Goal: Task Accomplishment & Management: Manage account settings

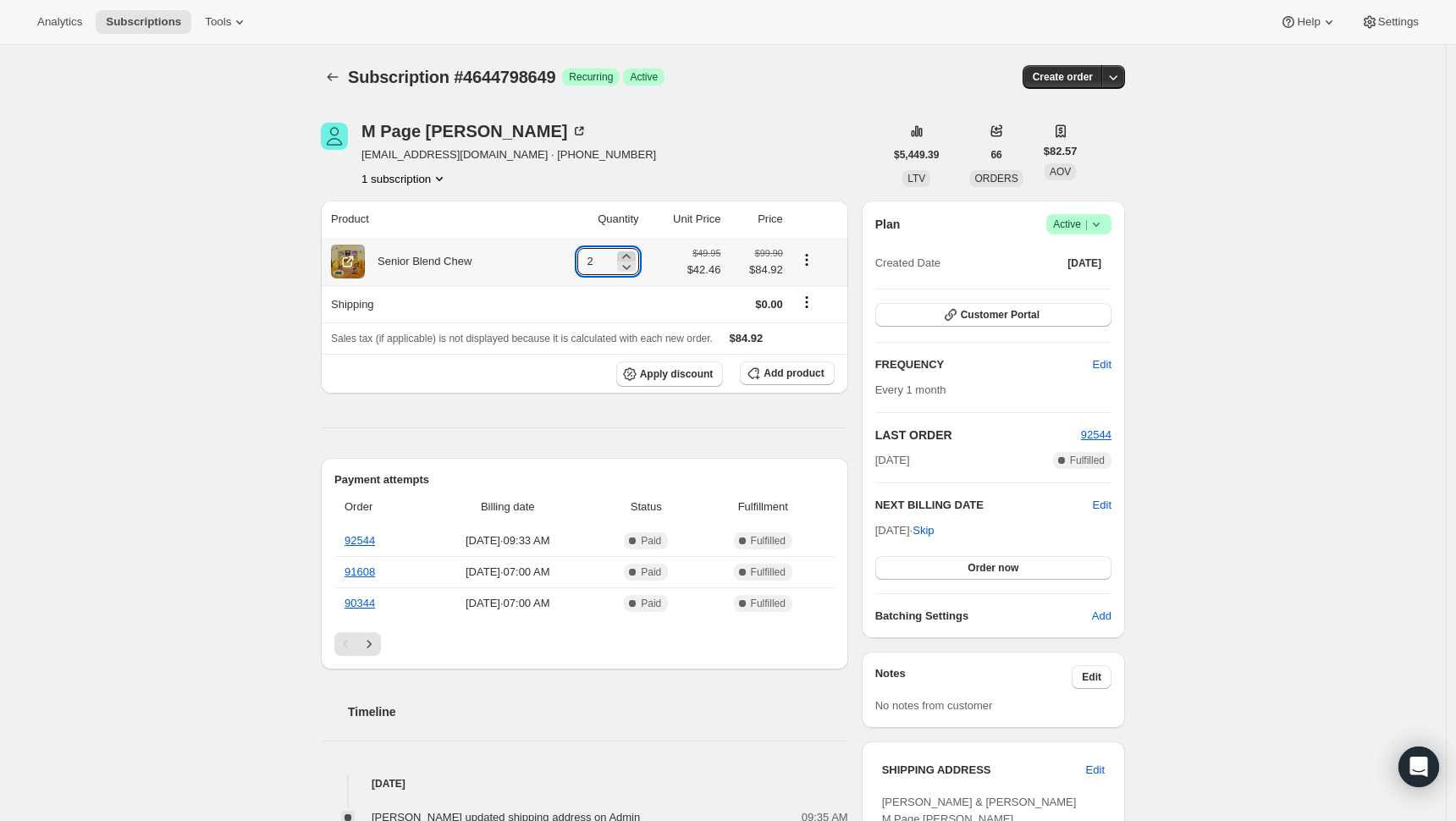
click at [629, 256] on icon at bounding box center [625, 255] width 8 height 4
type input "3"
click at [1110, 506] on span "Edit" at bounding box center [1102, 506] width 19 height 17
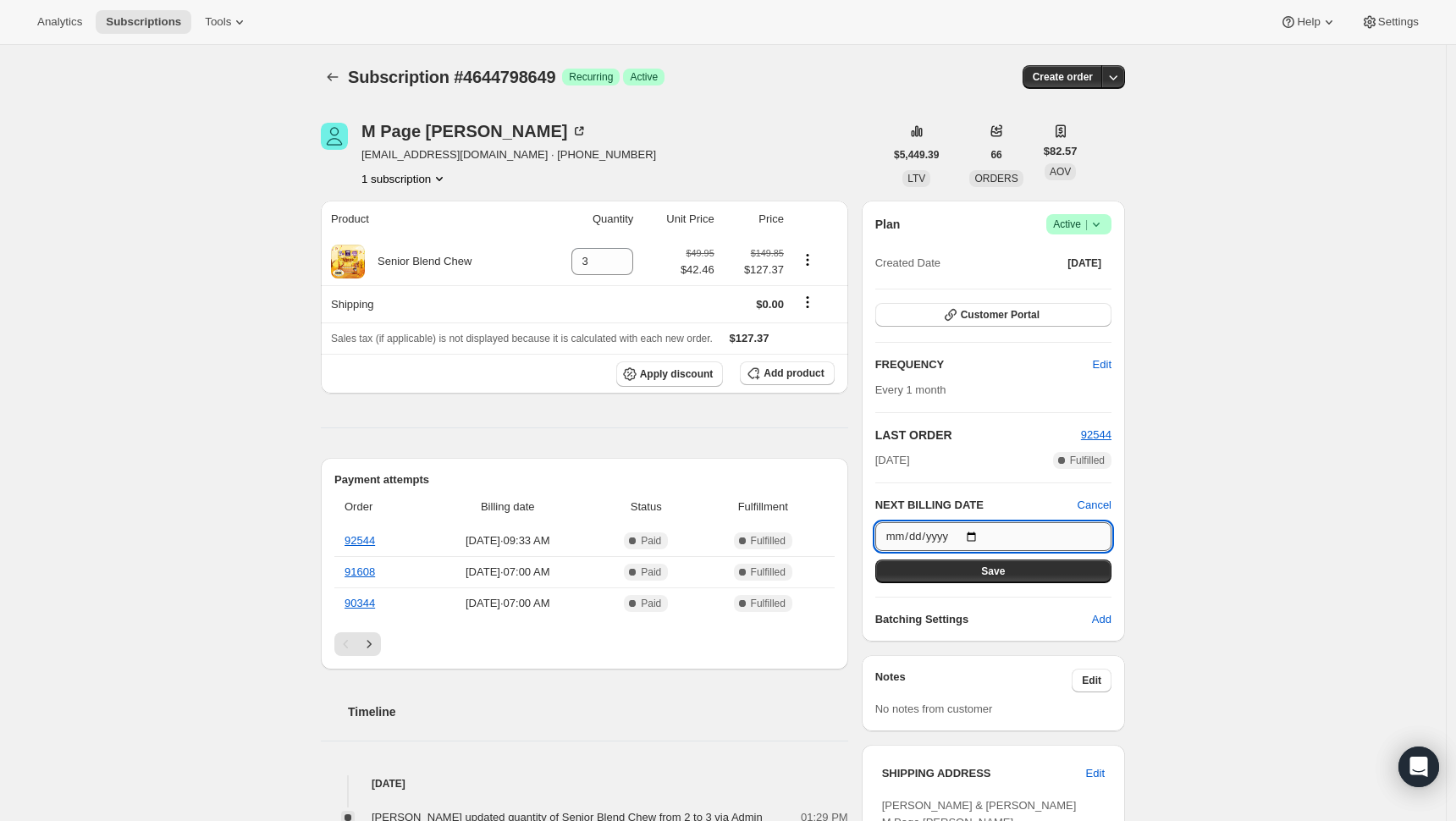
click at [986, 536] on input "[DATE]" at bounding box center [994, 537] width 237 height 29
type input "[DATE]"
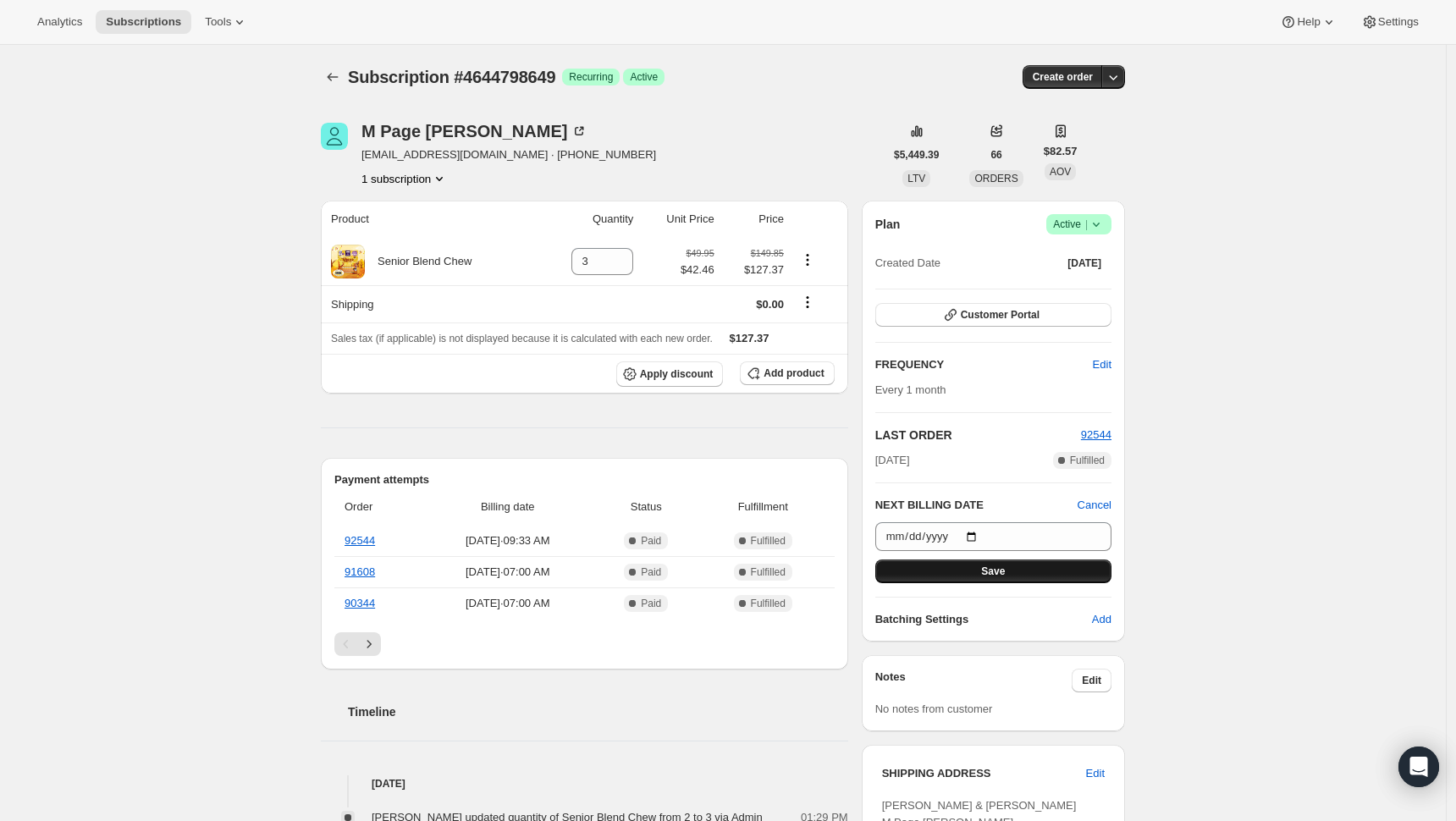
click at [1051, 576] on button "Save" at bounding box center [994, 571] width 237 height 23
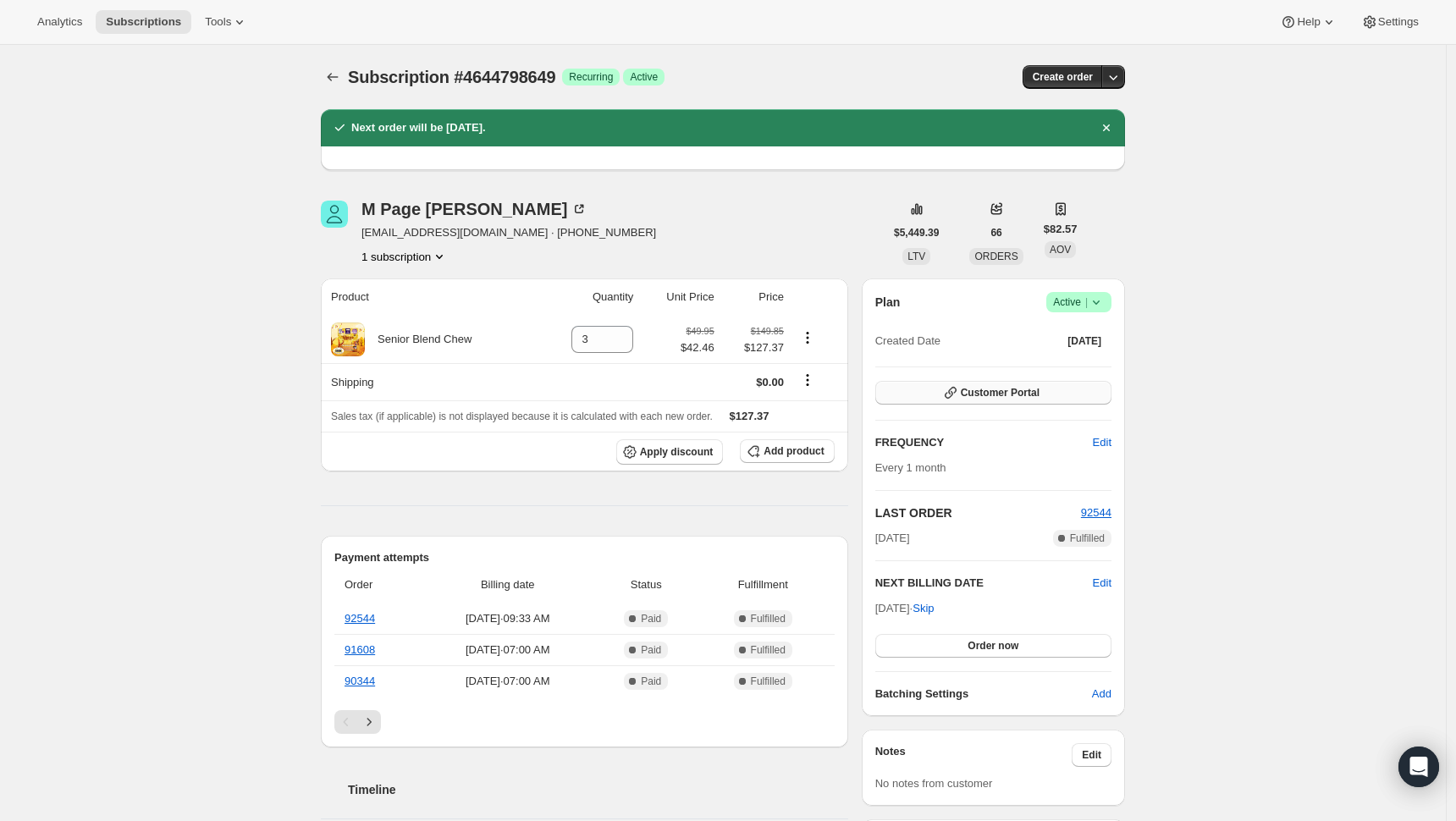
click at [1027, 392] on span "Customer Portal" at bounding box center [1000, 393] width 79 height 13
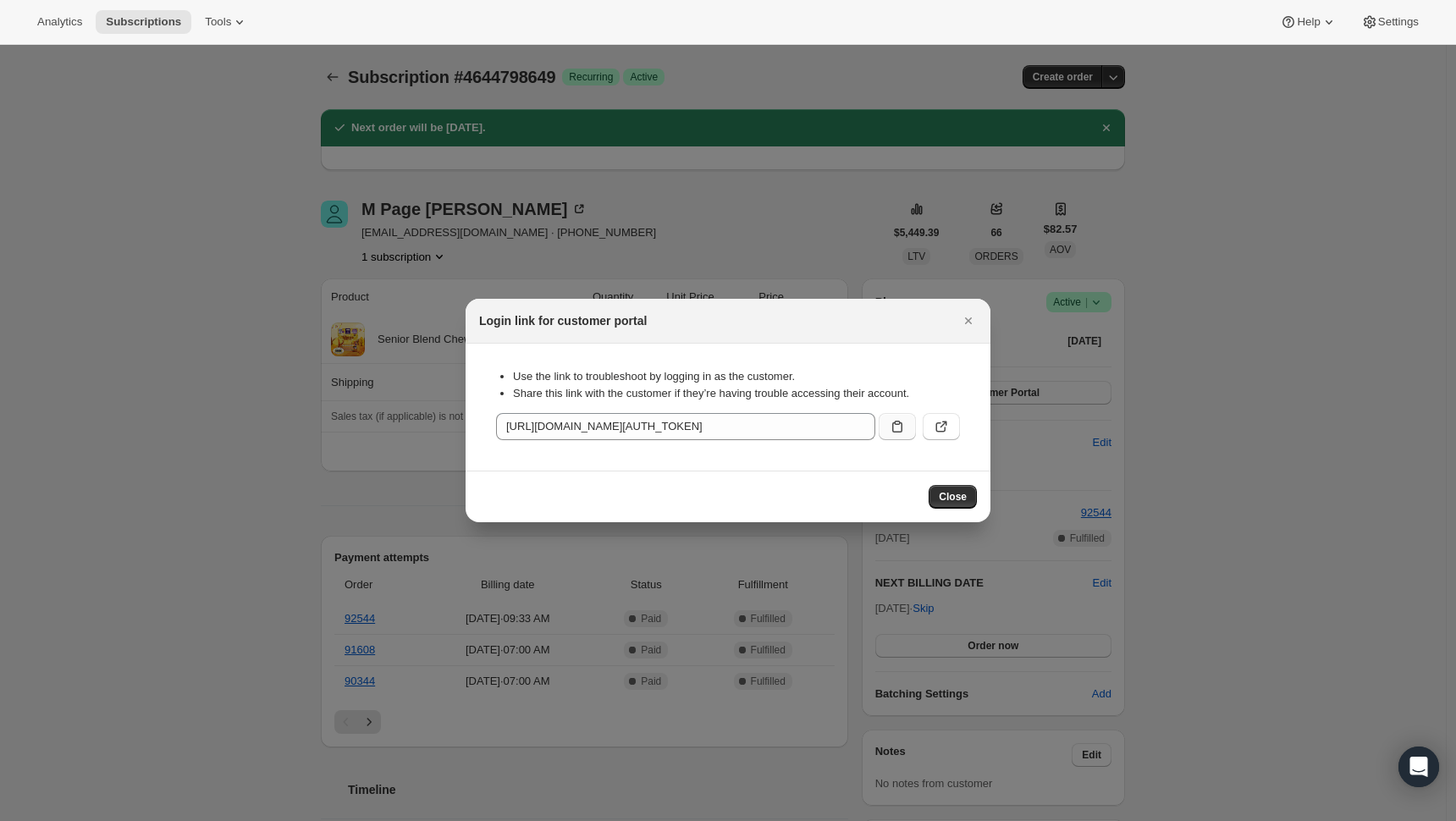
click at [898, 430] on icon ":rh7:" at bounding box center [897, 427] width 17 height 17
